Goal: Information Seeking & Learning: Learn about a topic

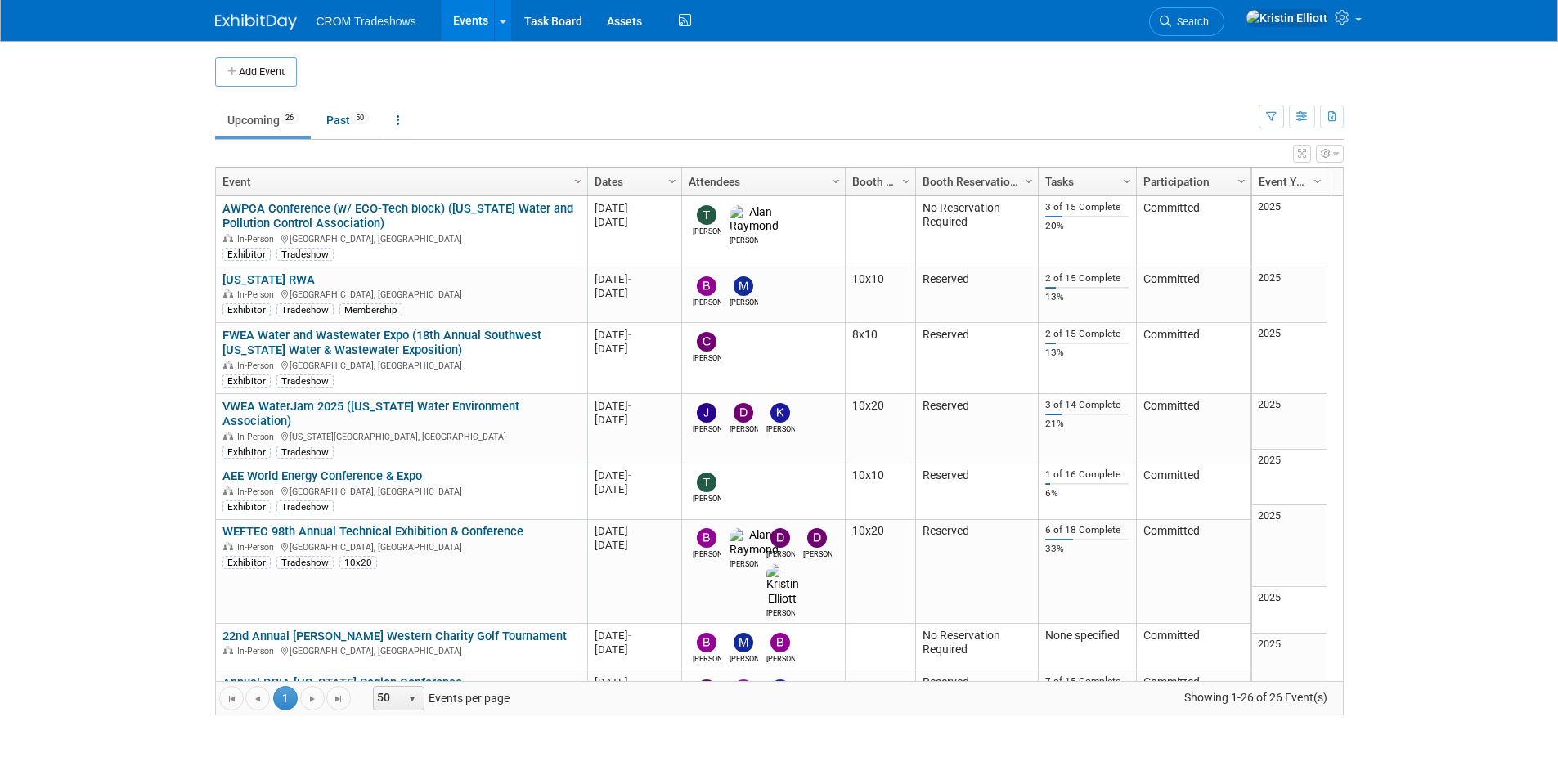
click at [1437, 343] on body "CROM Tradeshows Events Add Event Bulk Upload Events Shareable Event Boards Rece…" at bounding box center [779, 392] width 1558 height 784
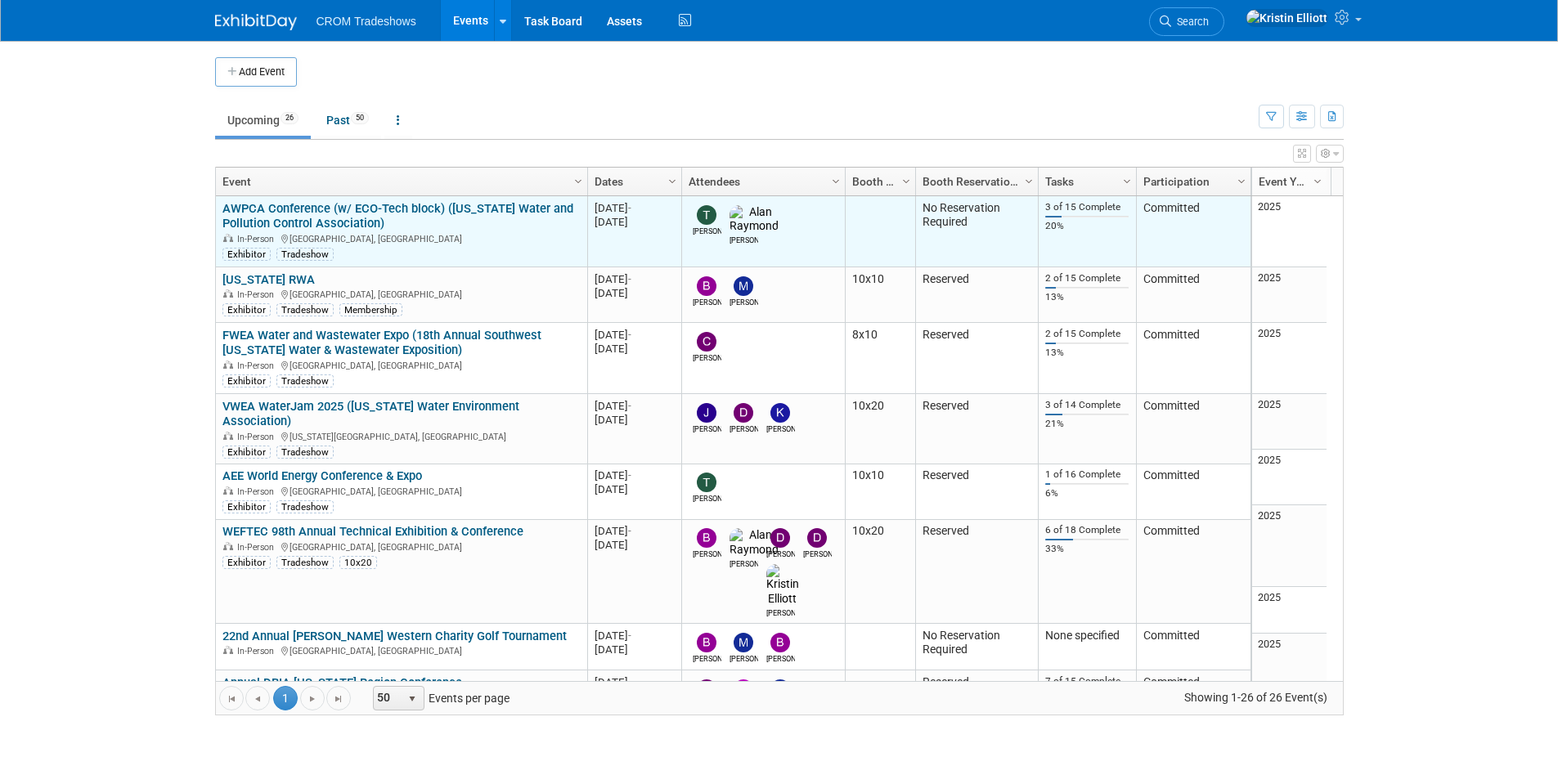
click at [352, 211] on link "AWPCA Conference (w/ ECO-Tech block) ([US_STATE] Water and Pollution Control As…" at bounding box center [397, 215] width 350 height 30
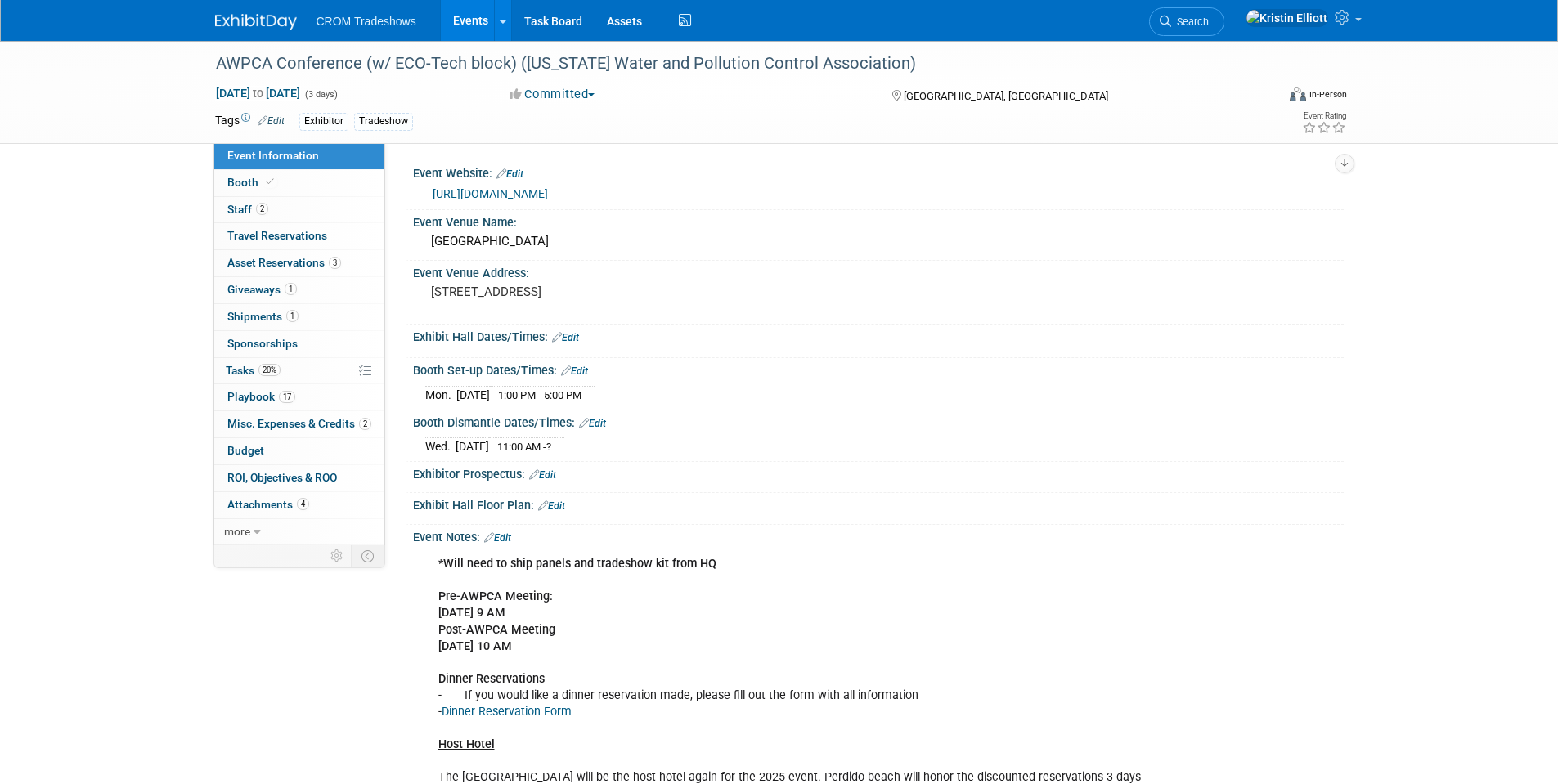
click at [150, 320] on div "AWPCA Conference (w/ ECO-Tech block) ([US_STATE] Water and Pollution Control As…" at bounding box center [779, 503] width 1558 height 924
click at [282, 153] on span "Event Information" at bounding box center [273, 154] width 91 height 13
click at [82, 300] on div "AWPCA Conference (w/ ECO-Tech block) ([US_STATE] Water and Pollution Control As…" at bounding box center [779, 503] width 1558 height 924
click at [132, 268] on div "AWPCA Conference (w/ ECO-Tech block) ([US_STATE] Water and Pollution Control As…" at bounding box center [779, 503] width 1558 height 924
click at [106, 242] on div "AWPCA Conference (w/ ECO-Tech block) ([US_STATE] Water and Pollution Control As…" at bounding box center [779, 503] width 1558 height 924
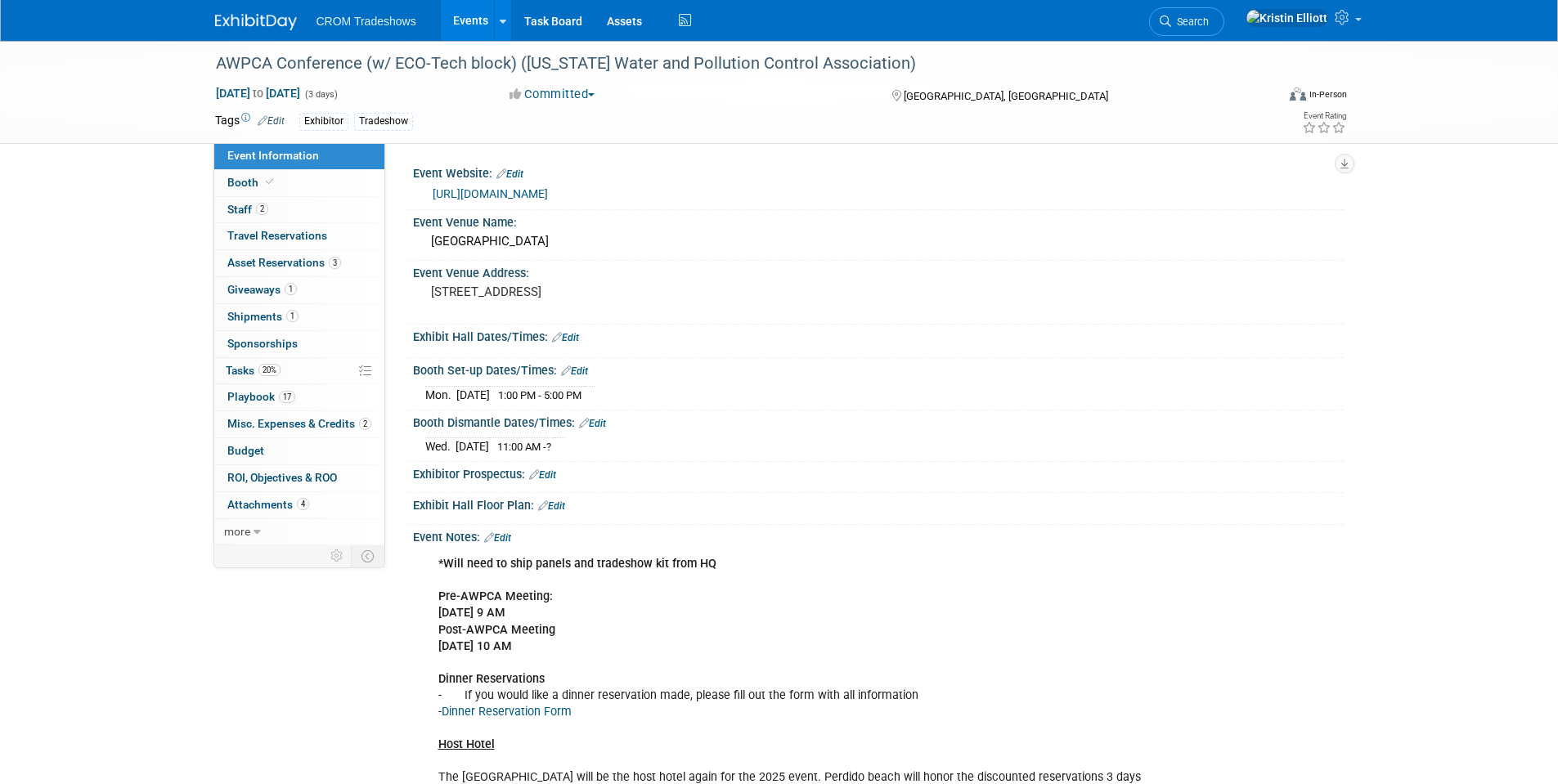
click at [108, 205] on div "AWPCA Conference (w/ ECO-Tech block) ([US_STATE] Water and Pollution Control As…" at bounding box center [779, 503] width 1558 height 924
click at [112, 204] on div "AWPCA Conference (w/ ECO-Tech block) ([US_STATE] Water and Pollution Control As…" at bounding box center [779, 503] width 1558 height 924
click at [109, 202] on div "AWPCA Conference (w/ ECO-Tech block) ([US_STATE] Water and Pollution Control As…" at bounding box center [779, 503] width 1558 height 924
